Goal: Navigation & Orientation: Find specific page/section

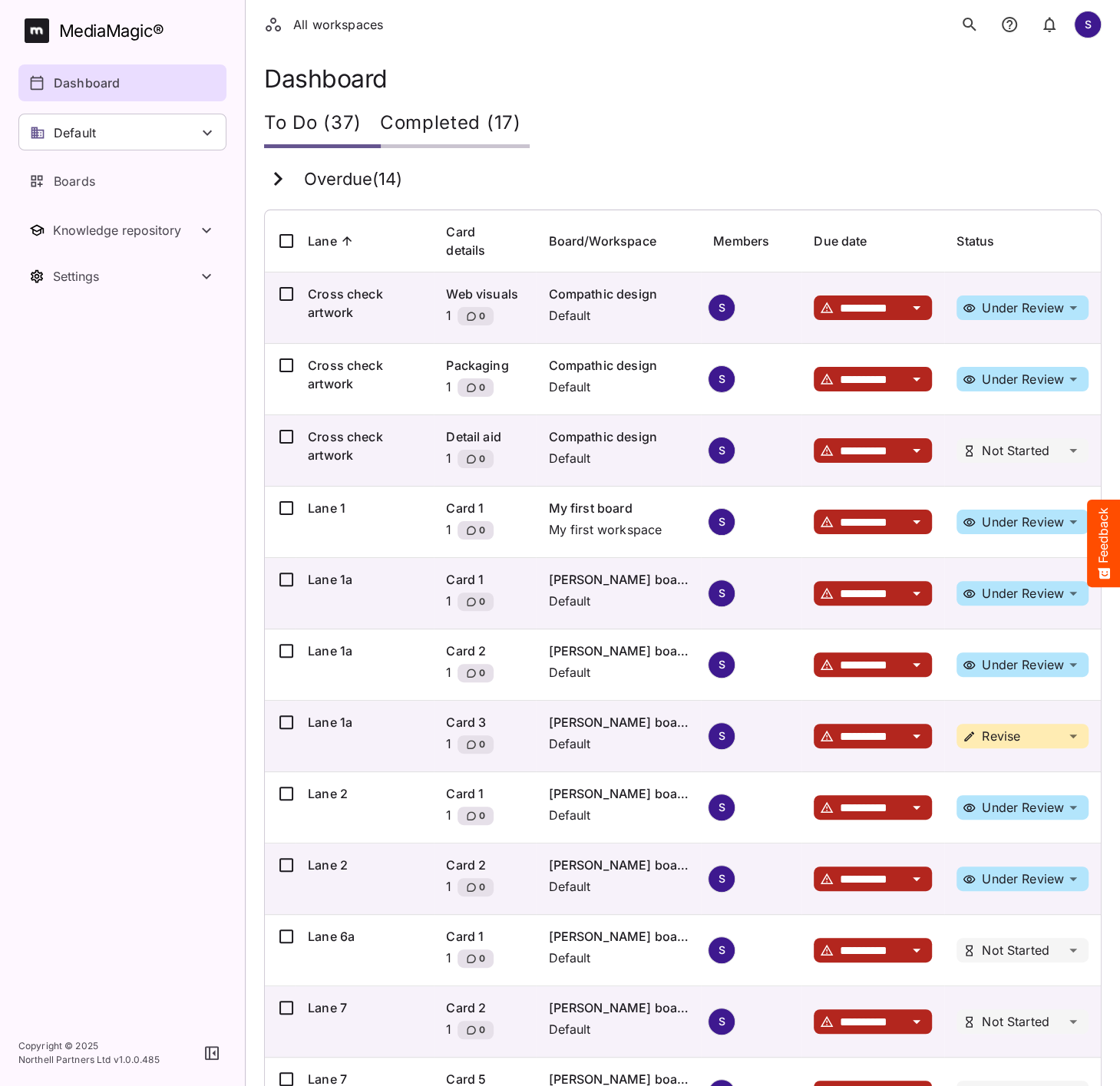
click at [186, 461] on nav "MediaMagic ® Dashboard Default adrian AMF BasicSearchTestWorkspace Clearcast 1 …" at bounding box center [123, 510] width 245 height 1021
